Goal: Information Seeking & Learning: Learn about a topic

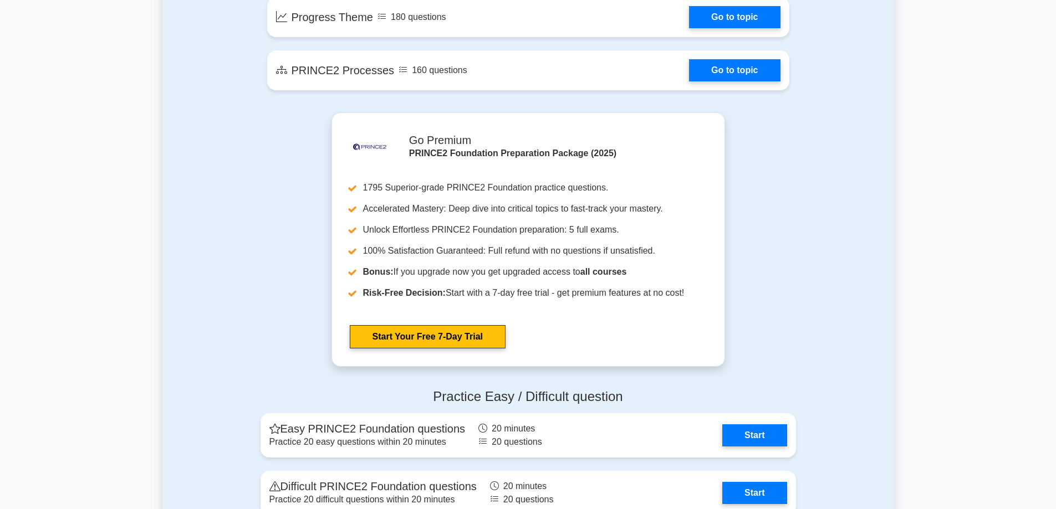
scroll to position [1108, 0]
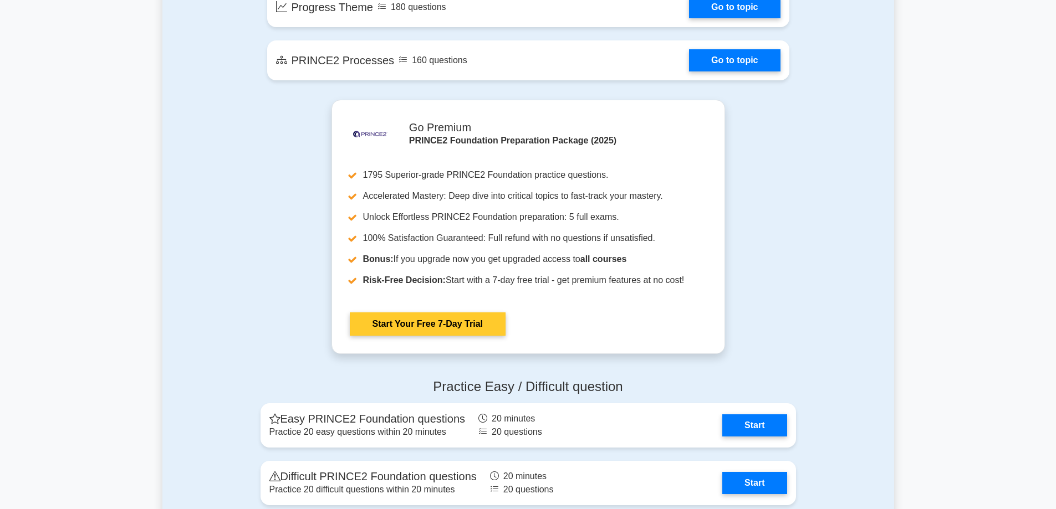
click at [437, 319] on link "Start Your Free 7-Day Trial" at bounding box center [428, 323] width 156 height 23
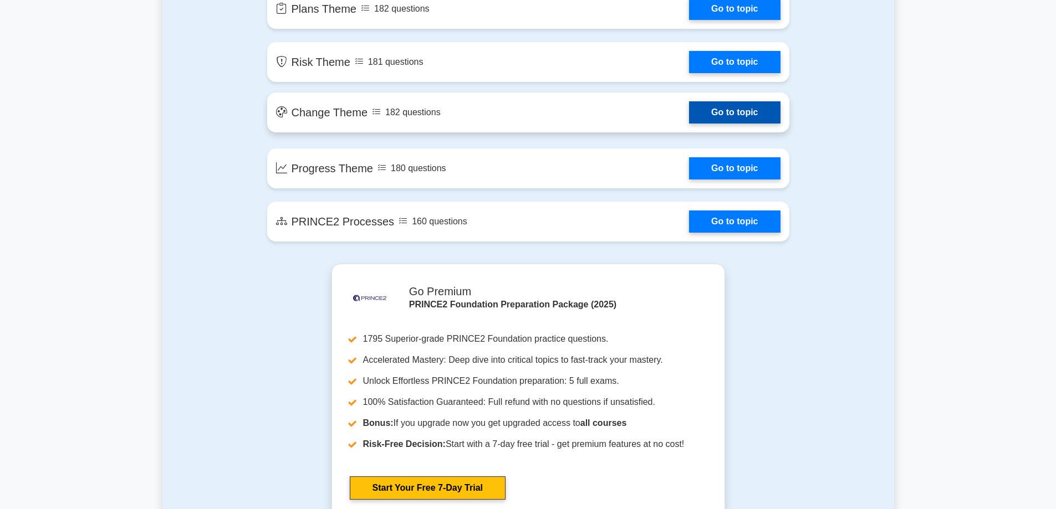
scroll to position [942, 0]
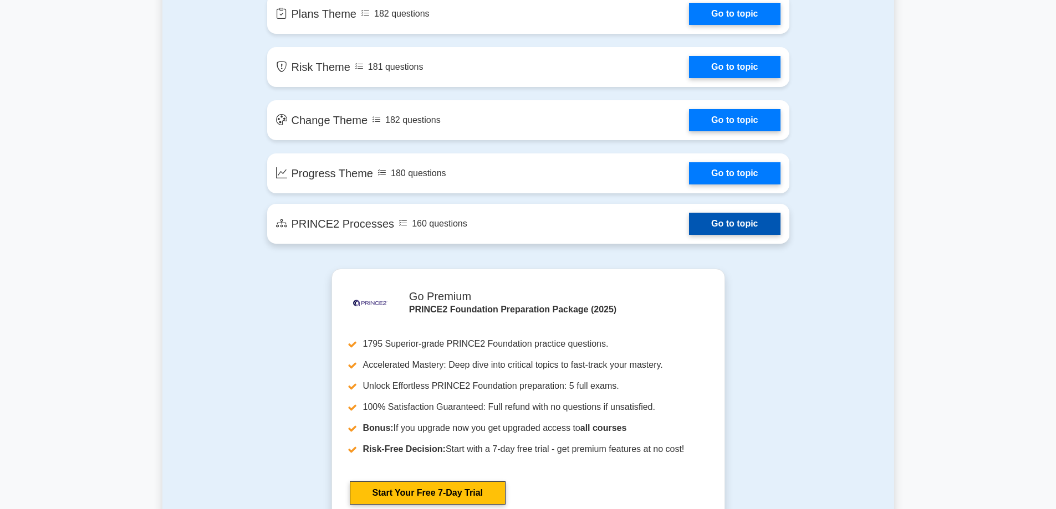
click at [695, 231] on link "Go to topic" at bounding box center [734, 224] width 91 height 22
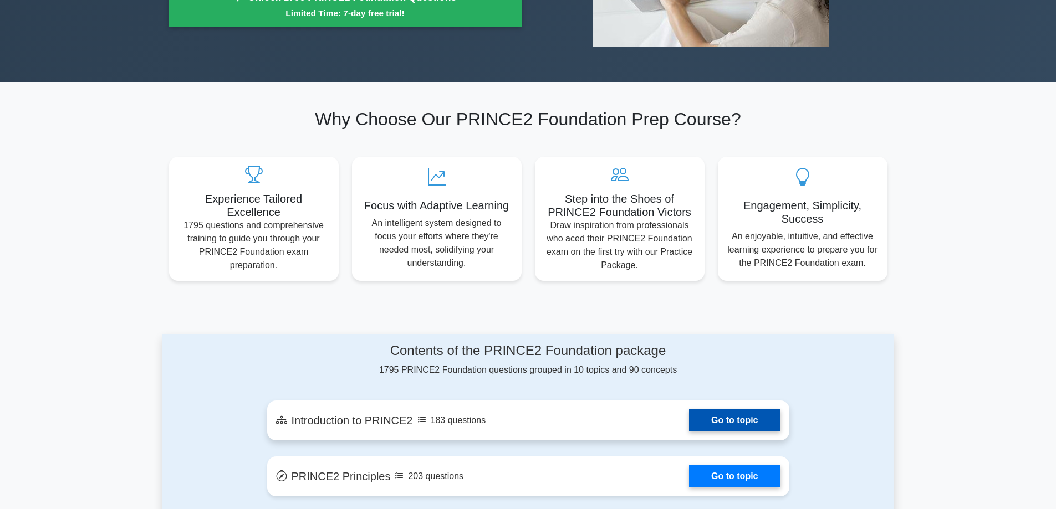
scroll to position [166, 0]
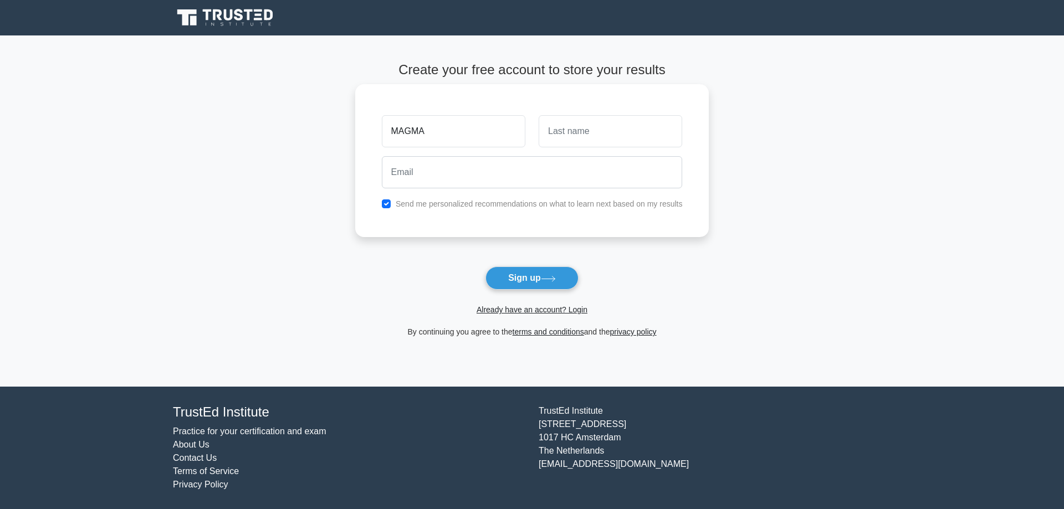
type input "MAGMA"
click at [576, 132] on input "text" at bounding box center [611, 131] width 144 height 32
click at [571, 136] on input "MAGGMA" at bounding box center [611, 131] width 144 height 32
type input "MAGMA"
click at [514, 167] on input "email" at bounding box center [532, 172] width 301 height 32
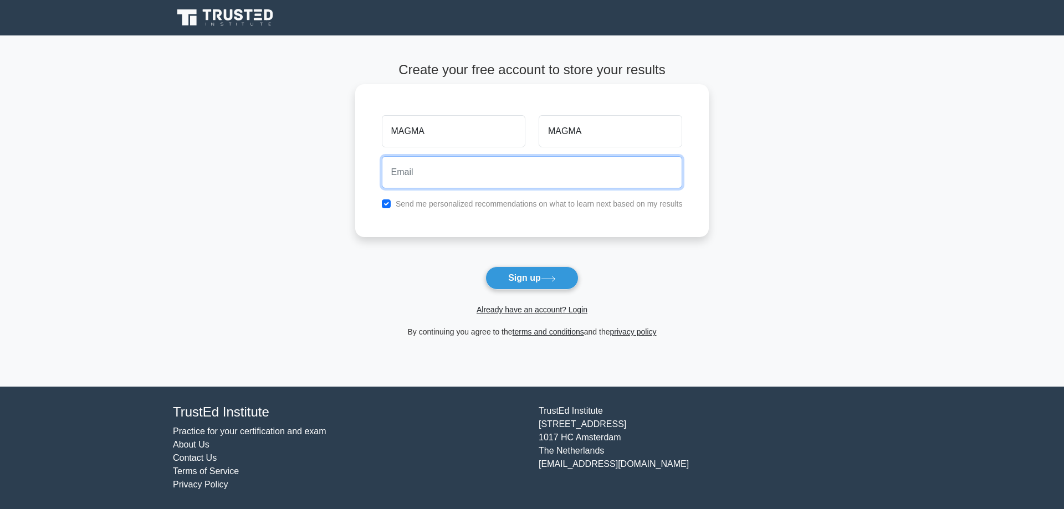
type input "[EMAIL_ADDRESS][DOMAIN_NAME]"
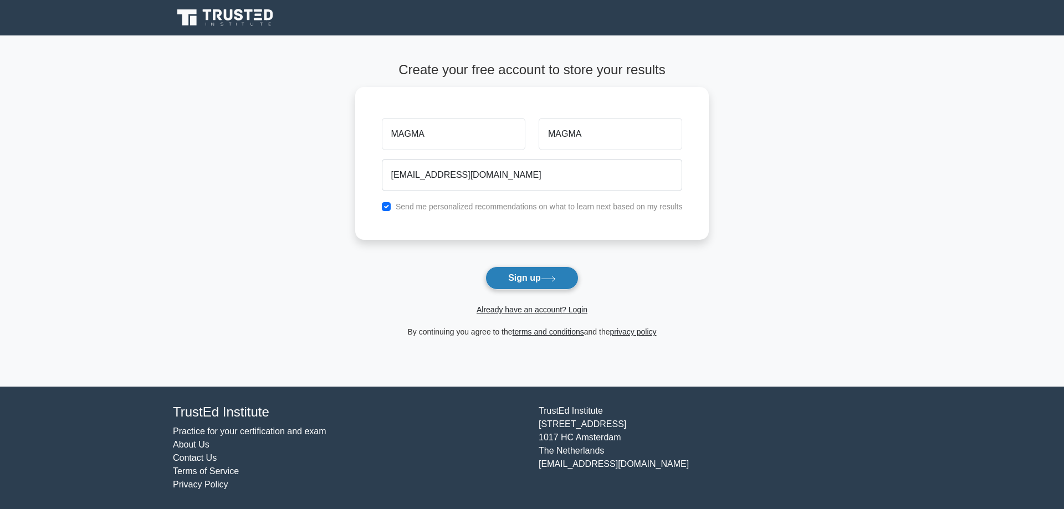
click at [544, 275] on button "Sign up" at bounding box center [531, 278] width 93 height 23
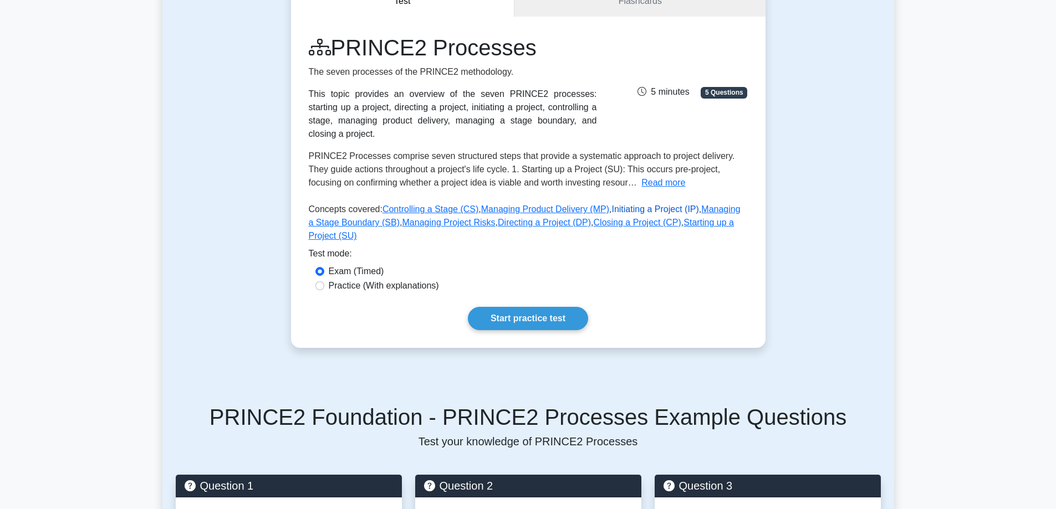
scroll to position [166, 0]
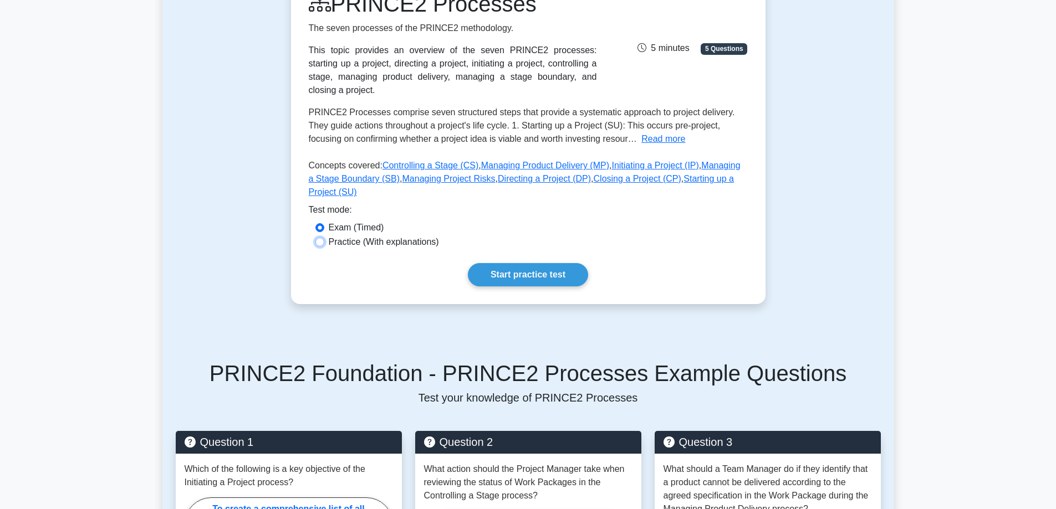
click at [321, 238] on input "Practice (With explanations)" at bounding box center [319, 242] width 9 height 9
radio input "true"
click at [530, 263] on link "Start practice test" at bounding box center [528, 274] width 120 height 23
